Goal: Task Accomplishment & Management: Manage account settings

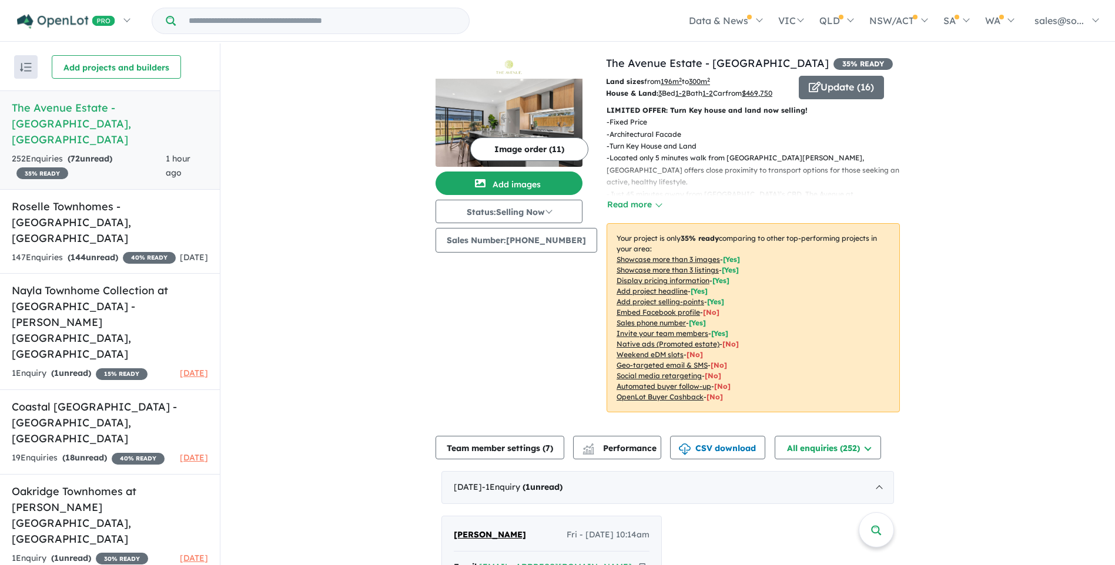
click at [136, 115] on h5 "The Avenue Estate - [GEOGRAPHIC_DATA] , [GEOGRAPHIC_DATA]" at bounding box center [110, 124] width 196 height 48
click at [845, 92] on button "Update ( 16 )" at bounding box center [841, 88] width 85 height 24
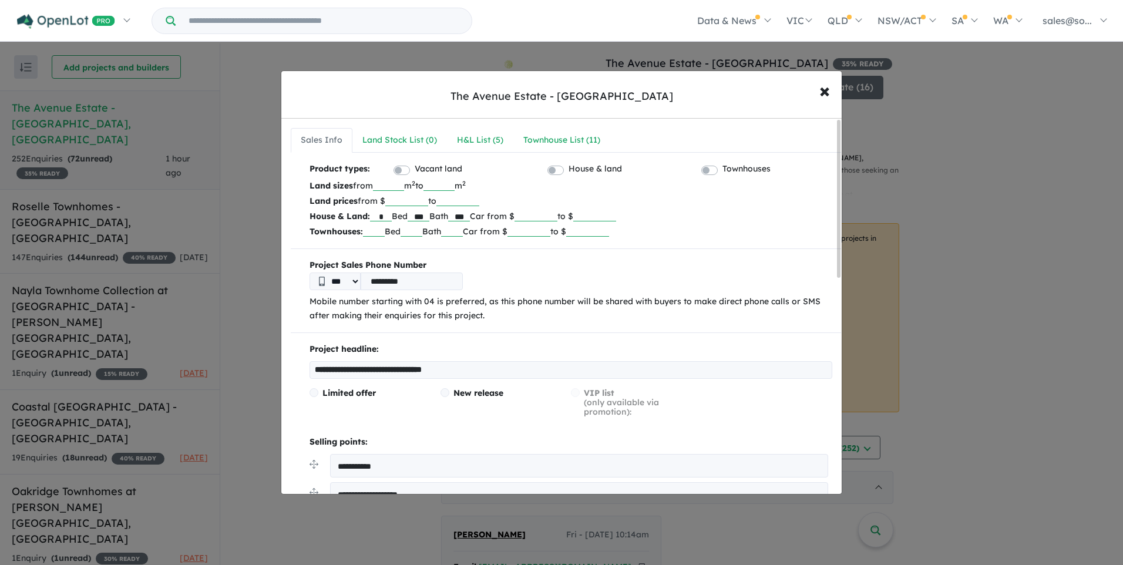
click at [558, 215] on input "******" at bounding box center [536, 216] width 43 height 12
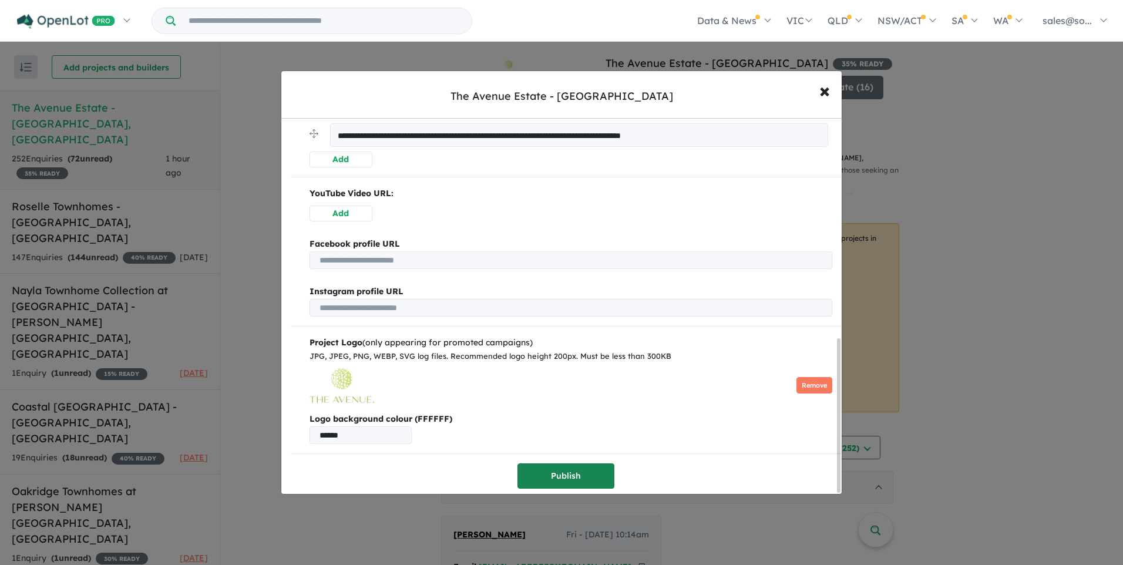
click at [556, 469] on button "Publish" at bounding box center [566, 476] width 97 height 25
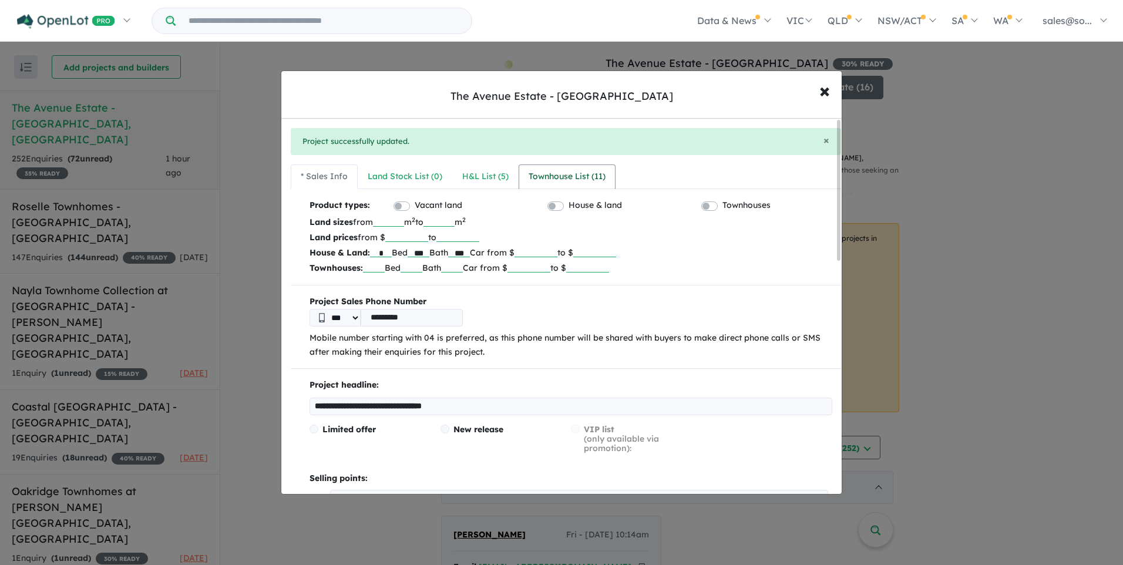
click at [572, 178] on div "Townhouse List ( 11 )" at bounding box center [567, 177] width 77 height 14
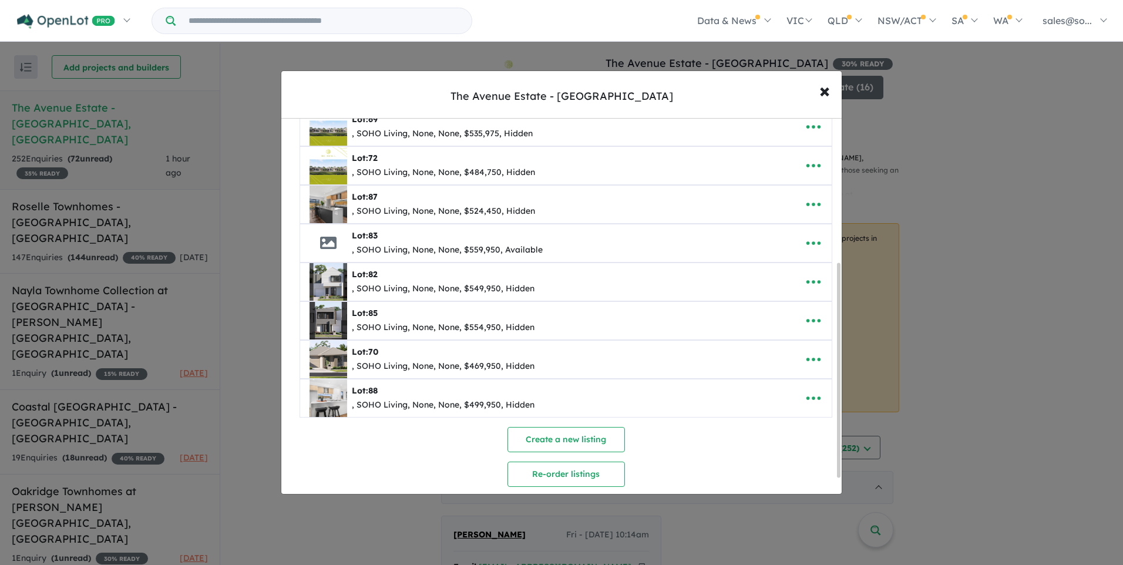
scroll to position [45, 0]
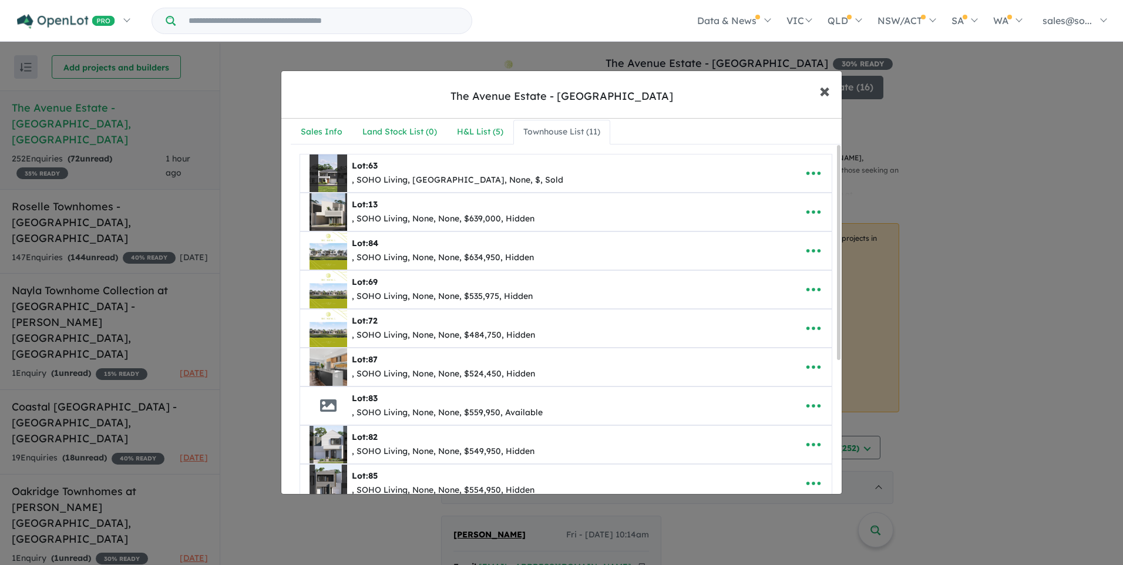
click at [823, 90] on span "×" at bounding box center [825, 90] width 11 height 25
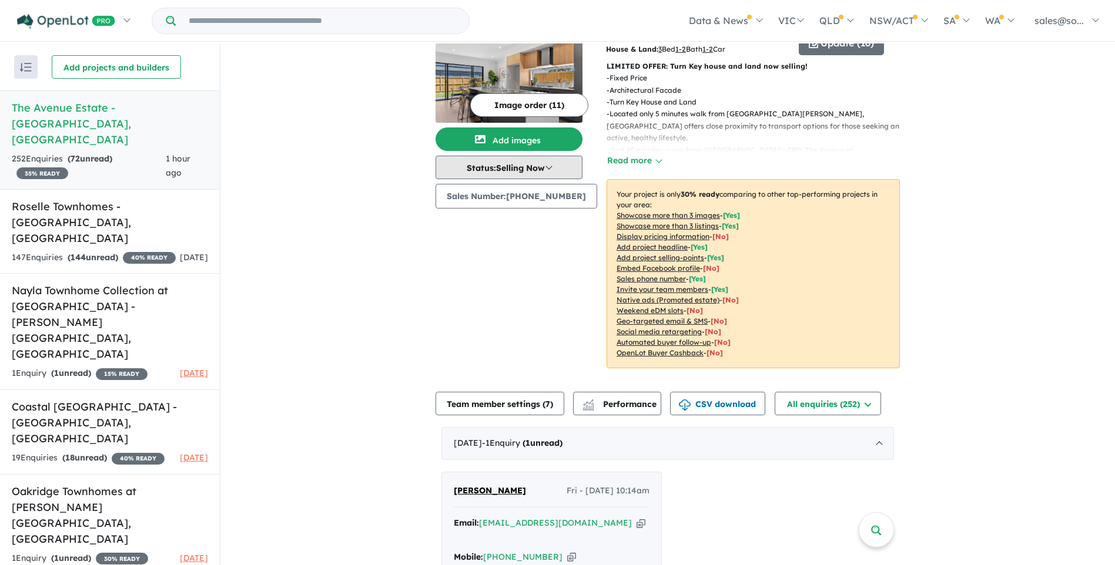
scroll to position [0, 0]
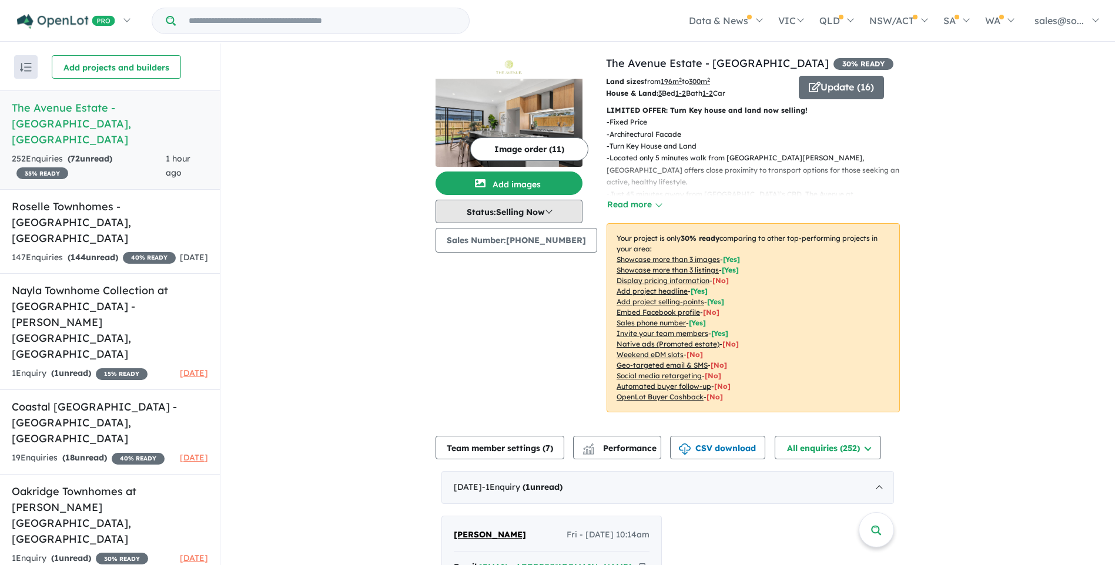
click at [504, 215] on button "Status: Selling Now" at bounding box center [508, 212] width 147 height 24
